Goal: Transaction & Acquisition: Subscribe to service/newsletter

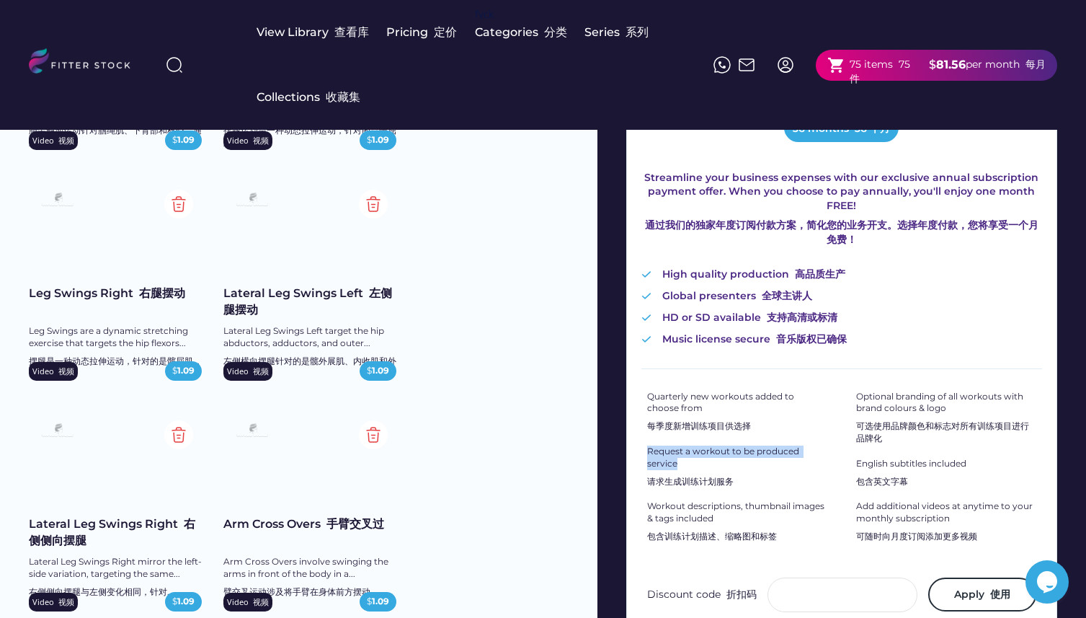
drag, startPoint x: 648, startPoint y: 453, endPoint x: 700, endPoint y: 467, distance: 53.8
click at [700, 467] on div "Request a workout to be produced service 请求生成训练计划服务" at bounding box center [737, 469] width 180 height 48
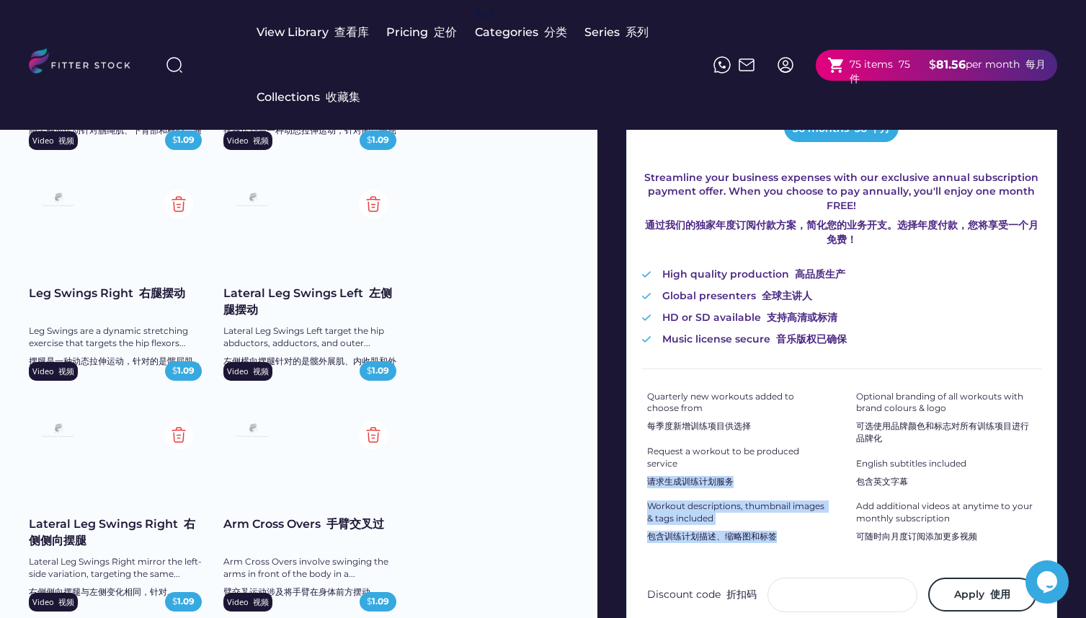
drag, startPoint x: 650, startPoint y: 493, endPoint x: 776, endPoint y: 543, distance: 135.8
click at [777, 544] on div "Quarterly new workouts added to choose from 每季度新增训练项目供选择 Request a workout to b…" at bounding box center [737, 470] width 180 height 158
click at [771, 542] on font "包含训练计划描述、缩略图和标签" at bounding box center [712, 536] width 130 height 12
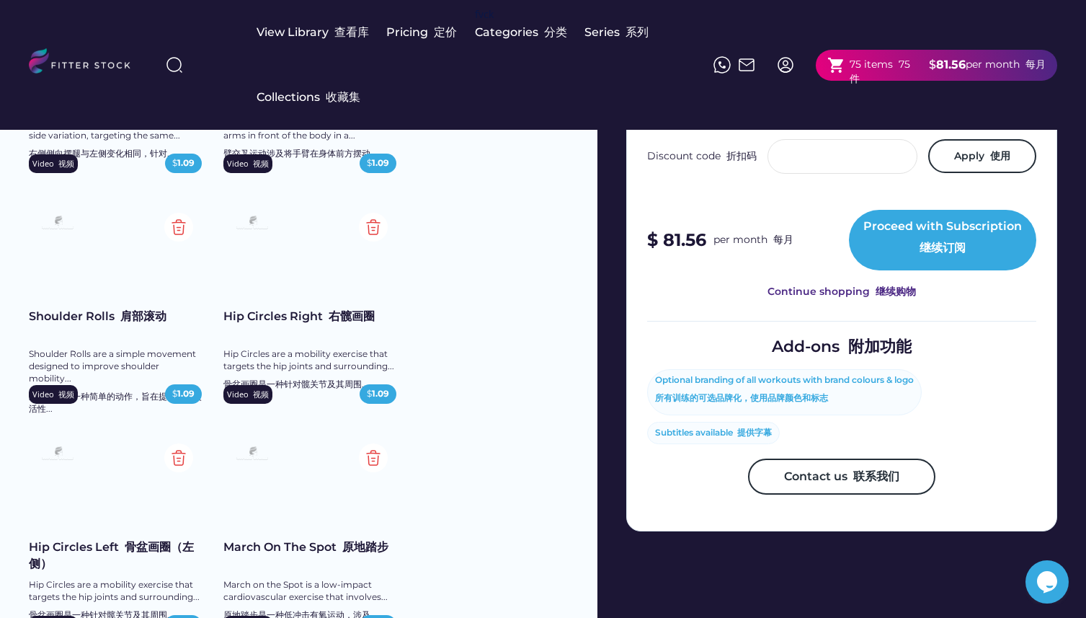
scroll to position [762, 0]
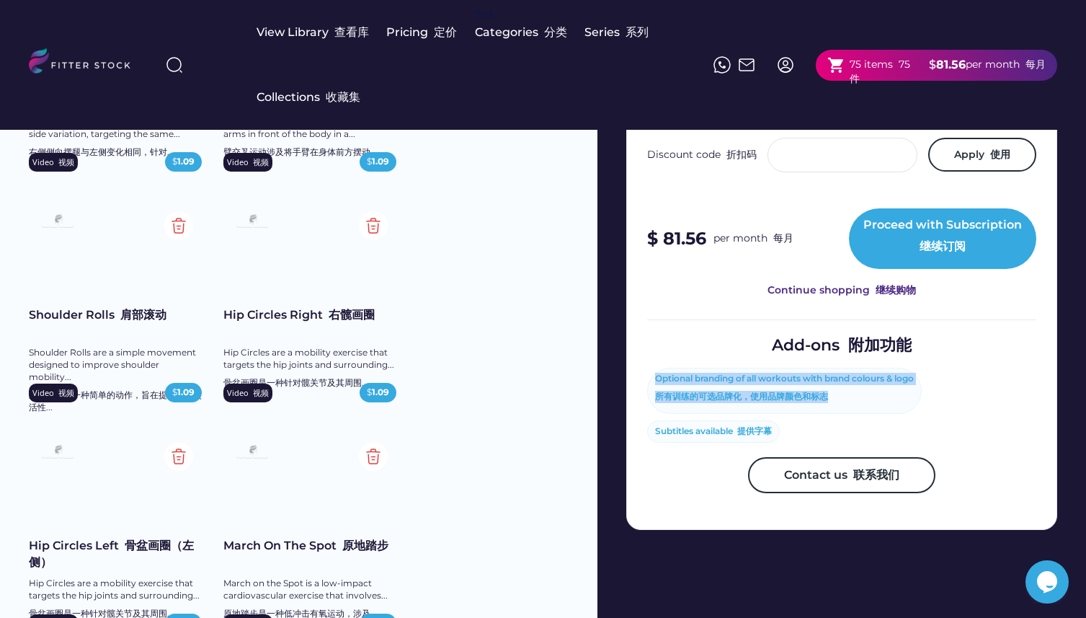
drag, startPoint x: 655, startPoint y: 391, endPoint x: 834, endPoint y: 442, distance: 186.1
click at [834, 442] on div "Optional branding of all workouts with brand colours & logo 所有训练的可选品牌化，使用品牌颜色和标…" at bounding box center [841, 405] width 389 height 74
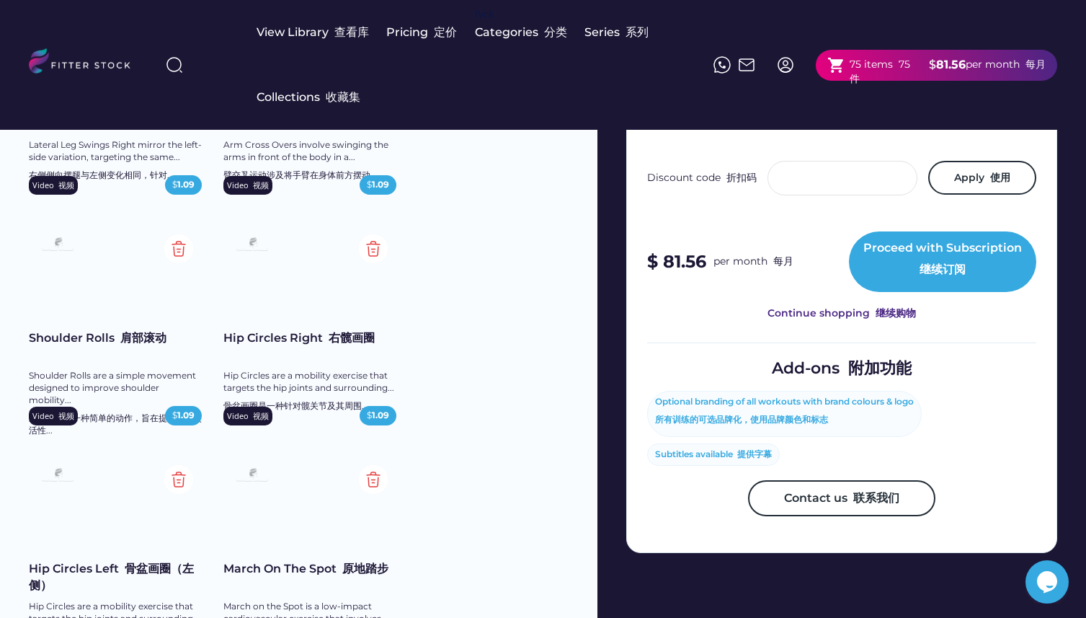
scroll to position [739, 0]
